Goal: Information Seeking & Learning: Learn about a topic

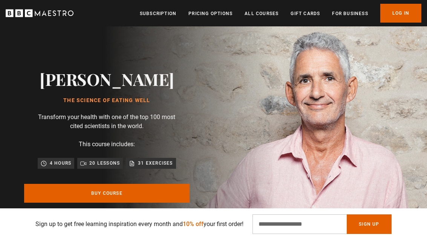
scroll to position [3, 0]
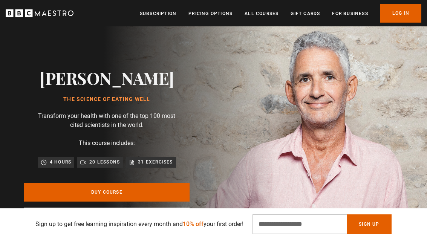
click at [211, 13] on link "Pricing Options" at bounding box center [210, 14] width 44 height 8
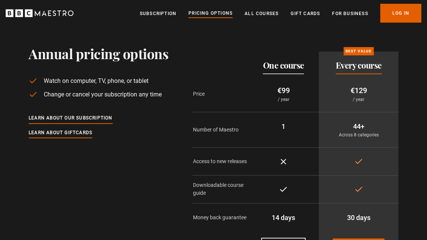
scroll to position [11, 0]
click at [261, 17] on link "All Courses" at bounding box center [261, 14] width 34 height 8
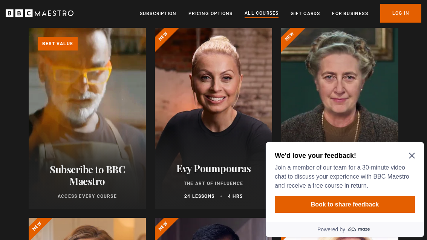
click at [414, 155] on icon "Close Maze Prompt" at bounding box center [412, 156] width 6 height 6
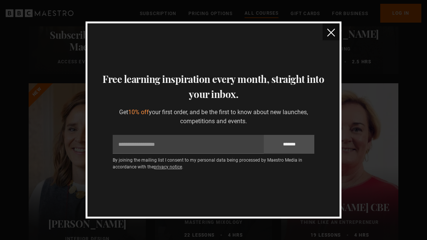
scroll to position [209, 0]
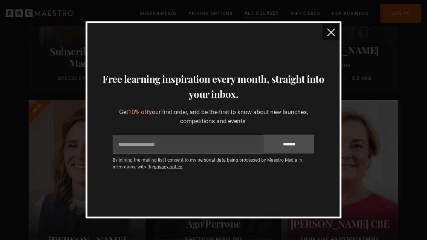
click at [334, 34] on img "close" at bounding box center [331, 33] width 8 height 8
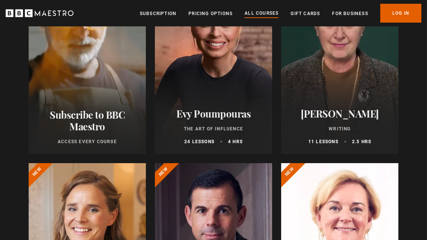
scroll to position [0, 0]
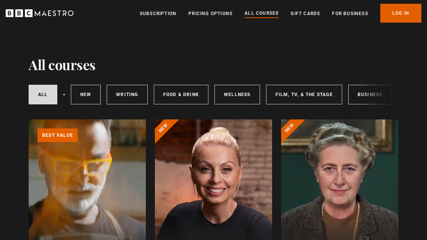
click at [89, 97] on link "New courses" at bounding box center [86, 95] width 30 height 20
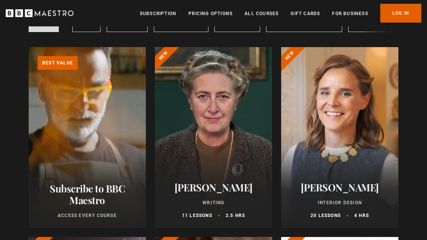
scroll to position [73, 0]
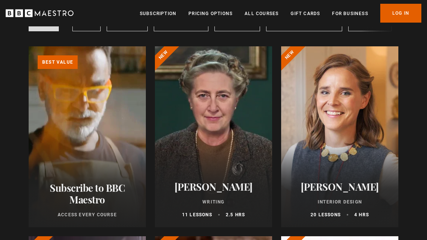
click at [29, 46] on link "Learn more about BBC Maestro" at bounding box center [29, 46] width 0 height 0
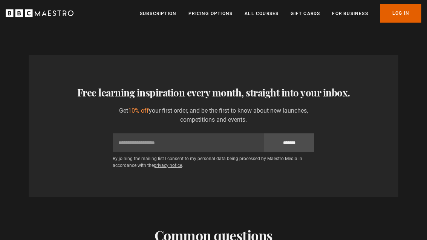
scroll to position [2284, 0]
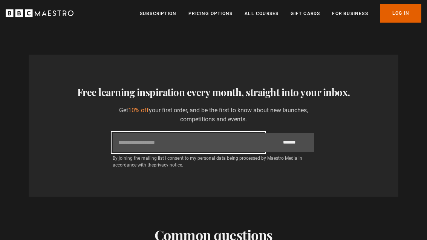
click at [127, 133] on input "Email" at bounding box center [188, 142] width 151 height 19
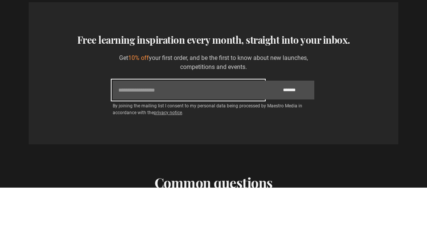
scroll to position [0, 713]
type input "**********"
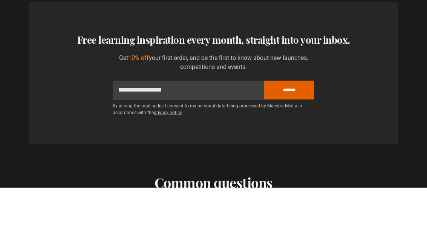
scroll to position [2337, 0]
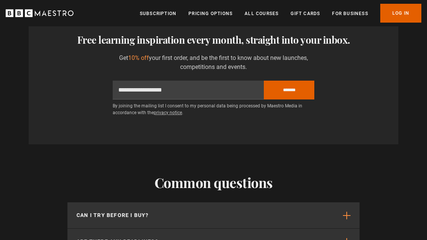
click at [296, 81] on input "*******" at bounding box center [289, 90] width 50 height 19
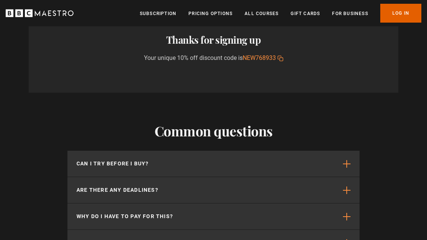
click at [91, 151] on button "Can I try before I buy?" at bounding box center [213, 164] width 292 height 26
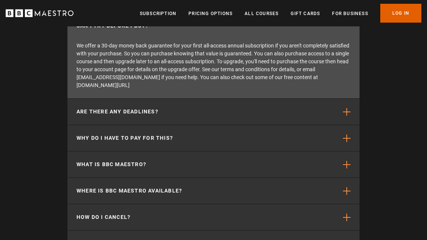
scroll to position [2475, 0]
click at [82, 134] on p "Why do I have to pay for this?" at bounding box center [124, 138] width 96 height 8
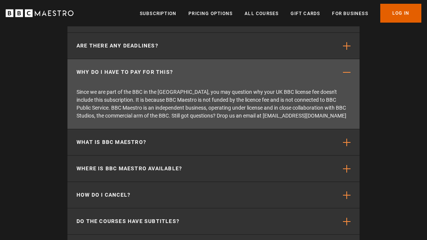
scroll to position [2481, 0]
click at [84, 138] on p "What is BBC Maestro?" at bounding box center [111, 142] width 70 height 8
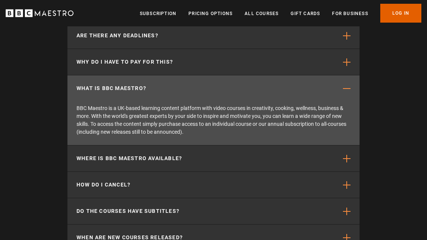
scroll to position [2492, 0]
click at [81, 154] on p "Where is BBC Maestro available?" at bounding box center [128, 158] width 105 height 8
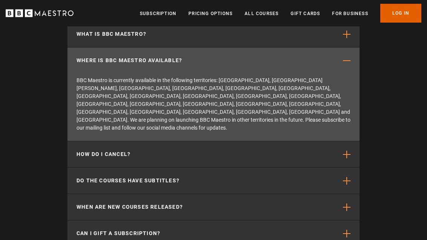
scroll to position [2546, 0]
click at [82, 150] on p "How do I cancel?" at bounding box center [103, 154] width 54 height 8
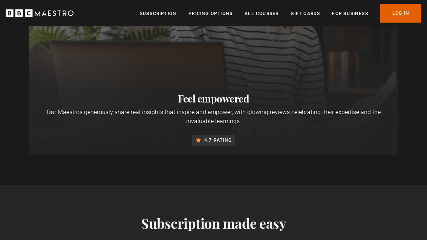
scroll to position [557, 0]
